Goal: Complete application form

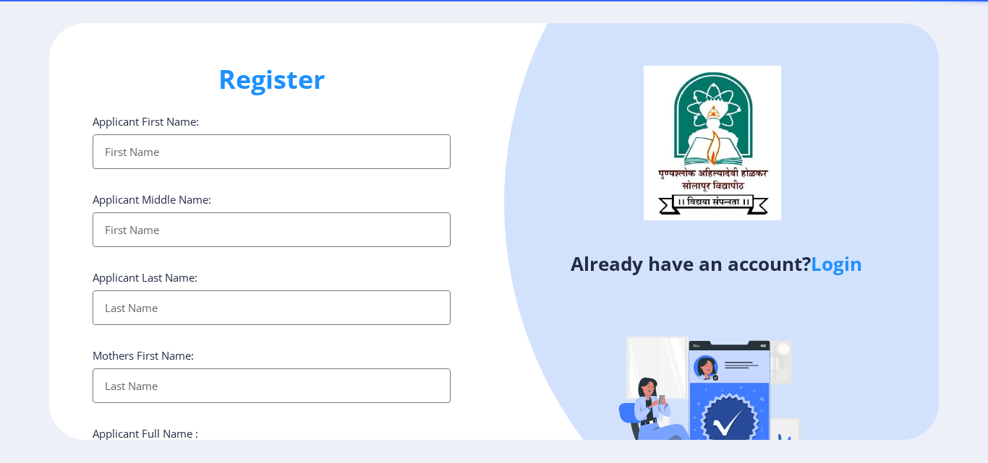
select select
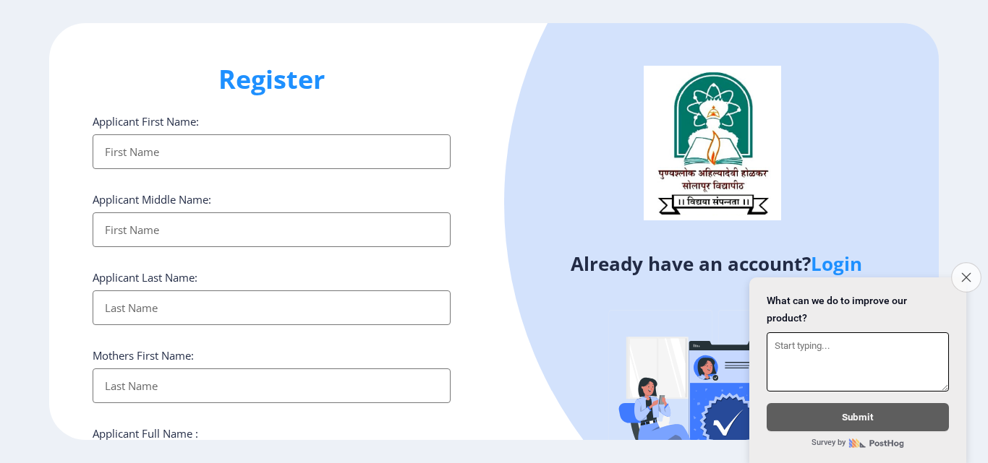
click at [971, 272] on button "Close survey" at bounding box center [966, 277] width 30 height 30
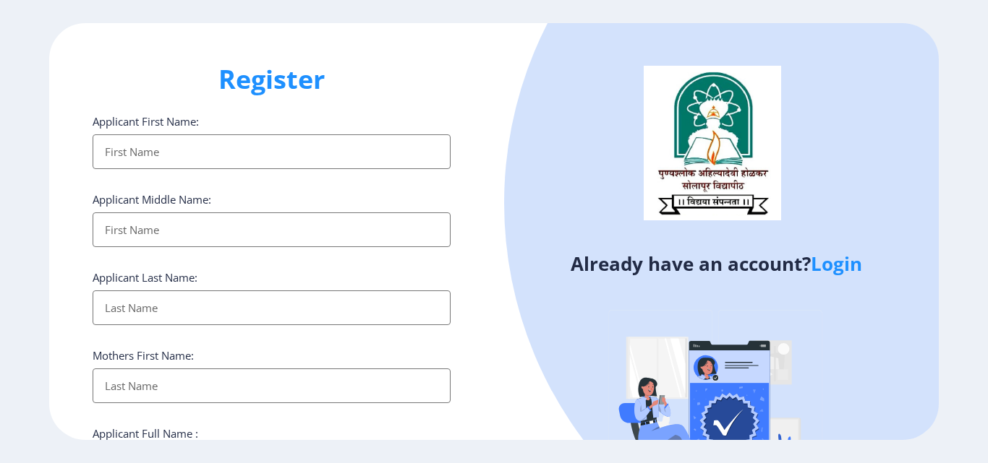
click at [836, 269] on link "Login" at bounding box center [835, 264] width 51 height 26
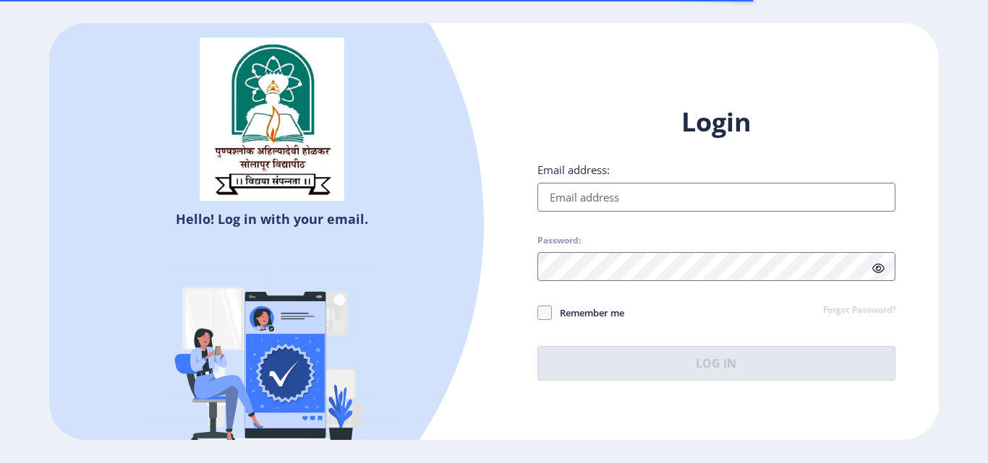
click at [562, 191] on input "Email address:" at bounding box center [716, 197] width 358 height 29
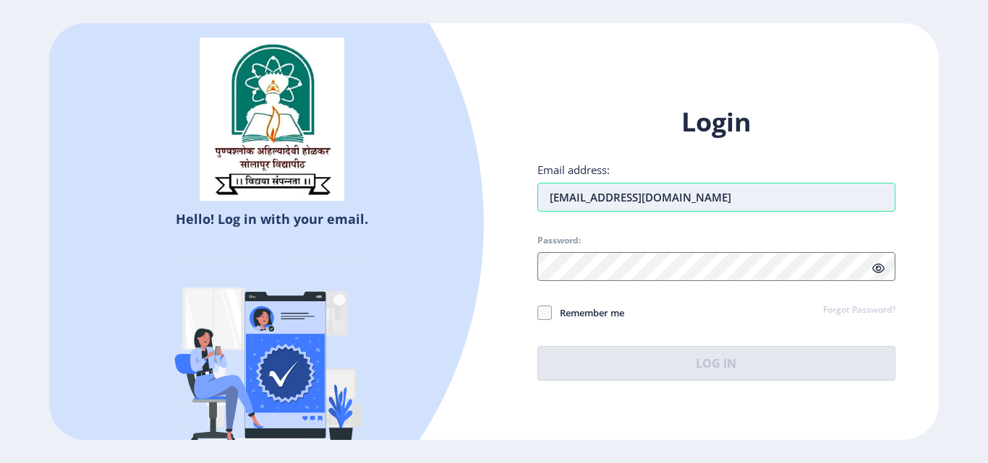
type input "[EMAIL_ADDRESS][DOMAIN_NAME]"
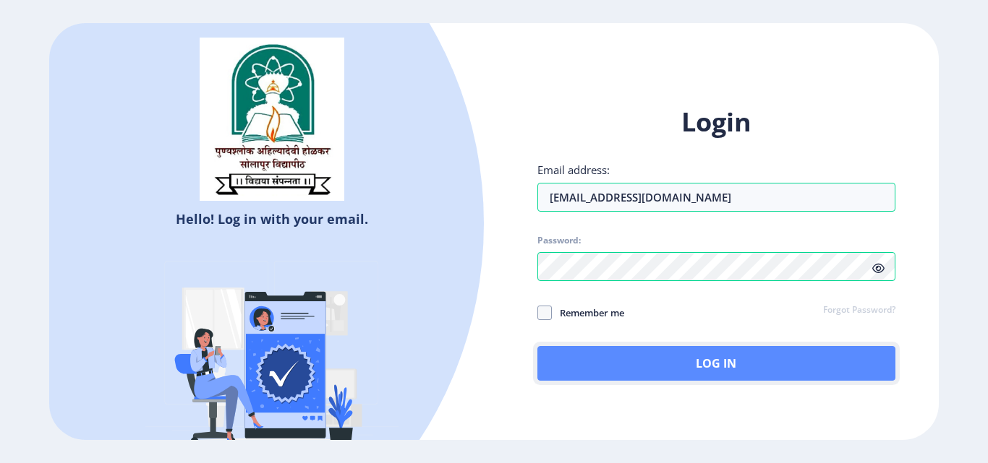
click at [576, 362] on button "Log In" at bounding box center [716, 363] width 358 height 35
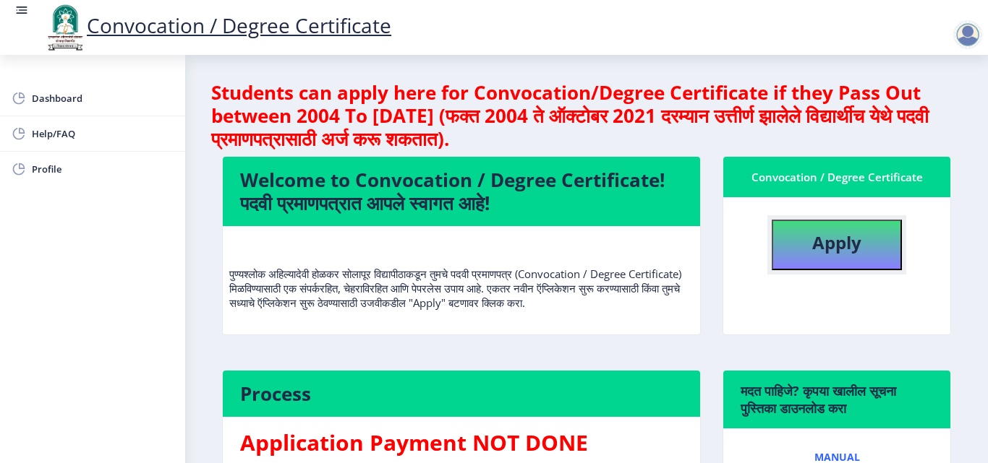
click at [844, 244] on b "Apply" at bounding box center [836, 243] width 49 height 24
select select
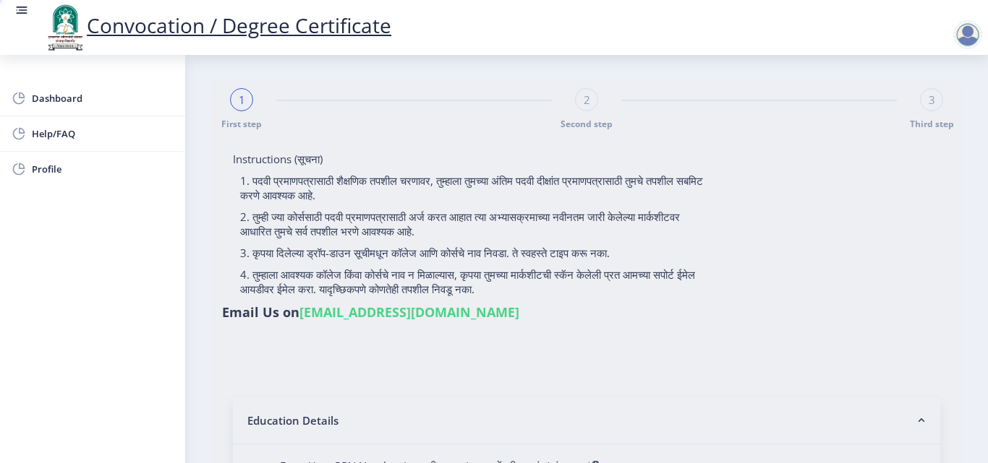
type input "[PERSON_NAME] AKSHAY [PERSON_NAME]"
type input "[PERSON_NAME]"
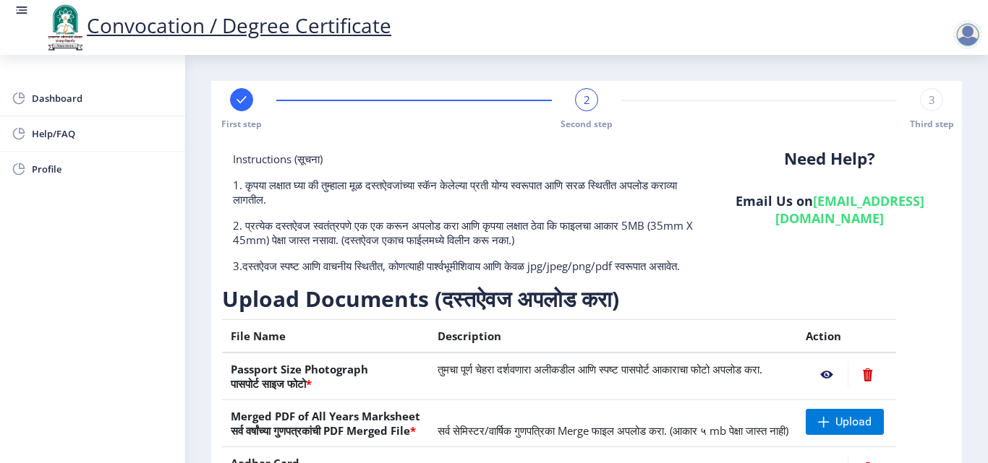
click at [958, 38] on div at bounding box center [967, 34] width 29 height 29
click at [925, 116] on span "Log out" at bounding box center [929, 112] width 93 height 17
